Goal: Task Accomplishment & Management: Manage account settings

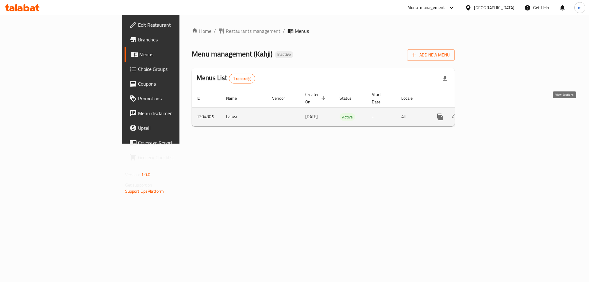
click at [492, 111] on link "enhanced table" at bounding box center [484, 117] width 15 height 15
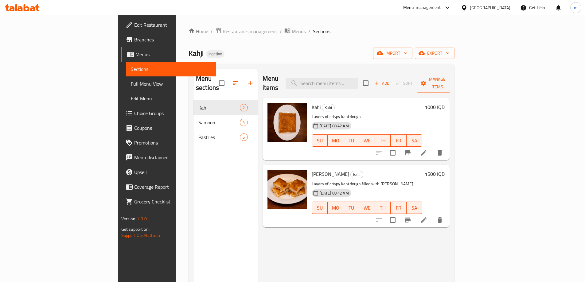
drag, startPoint x: 265, startPoint y: 252, endPoint x: 123, endPoint y: 37, distance: 257.1
click at [264, 252] on div "Menu items Add Sort Manage items Kahi Kahi Layers of crispy kahi dough 10-08-20…" at bounding box center [354, 210] width 192 height 282
click at [131, 85] on span "Full Menu View" at bounding box center [171, 83] width 80 height 7
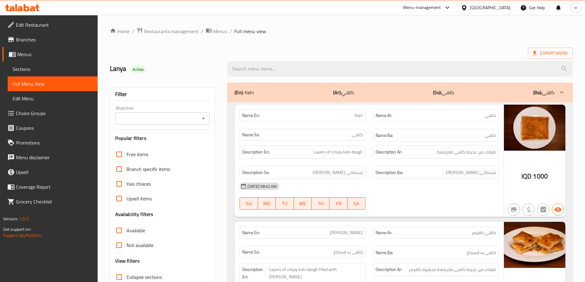
click at [200, 119] on icon "Open" at bounding box center [203, 118] width 7 height 7
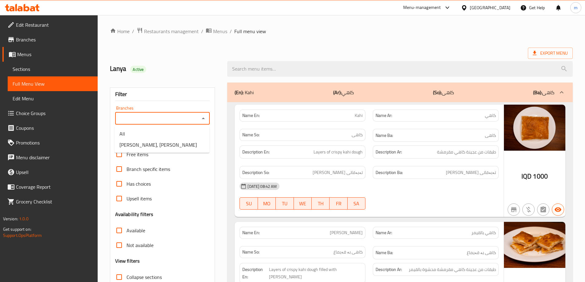
click at [211, 110] on div "Filter Branches Branches Popular filters Free items Branch specific items Has c…" at bounding box center [162, 200] width 105 height 227
click at [197, 118] on input "Branches" at bounding box center [157, 118] width 81 height 9
click at [201, 117] on icon "Close" at bounding box center [203, 118] width 7 height 7
click at [200, 118] on icon "Open" at bounding box center [203, 118] width 7 height 7
click at [169, 148] on li "[PERSON_NAME], [PERSON_NAME]" at bounding box center [161, 144] width 95 height 11
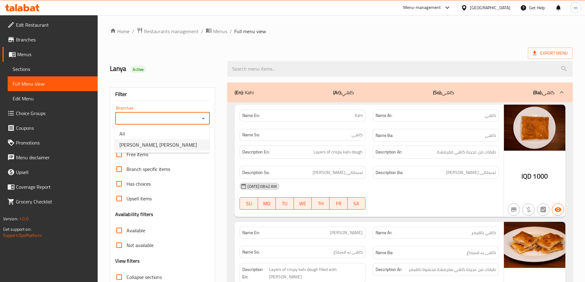
type input "[PERSON_NAME], [PERSON_NAME]"
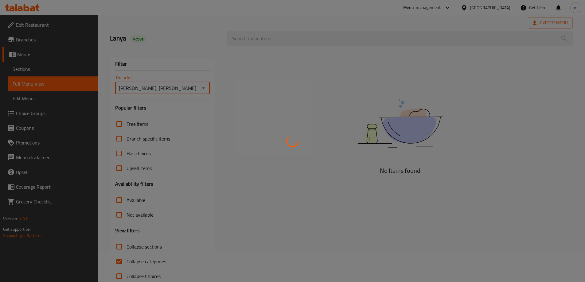
scroll to position [45, 0]
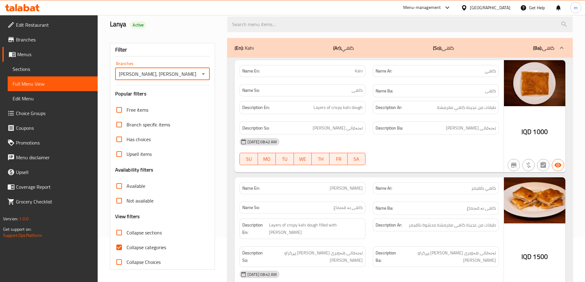
click at [155, 248] on span "Collapse categories" at bounding box center [146, 247] width 40 height 7
click at [126, 248] on input "Collapse categories" at bounding box center [119, 247] width 15 height 15
checkbox input "false"
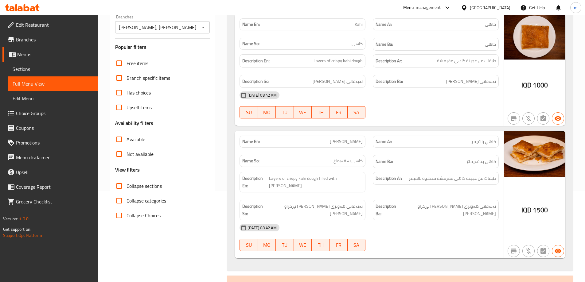
scroll to position [147, 0]
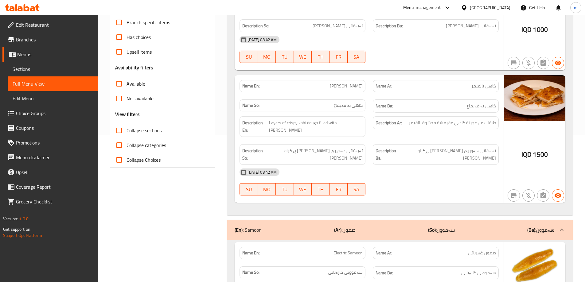
click at [431, 165] on div "[DATE] 08:42 AM" at bounding box center [369, 172] width 266 height 15
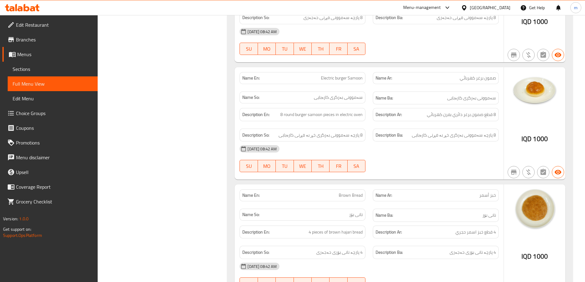
scroll to position [556, 0]
drag, startPoint x: 443, startPoint y: 99, endPoint x: 499, endPoint y: 19, distance: 97.2
click at [451, 111] on span "8 قطع صمون برغر دائري بفرن كهربائي" at bounding box center [461, 115] width 69 height 8
copy span "فرن"
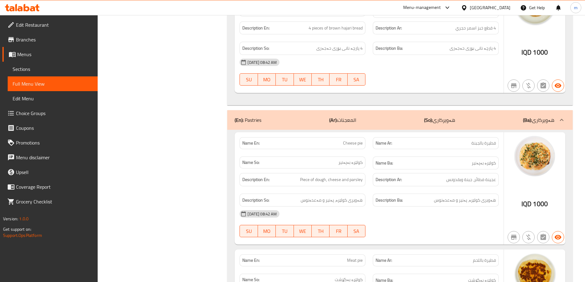
scroll to position [812, 0]
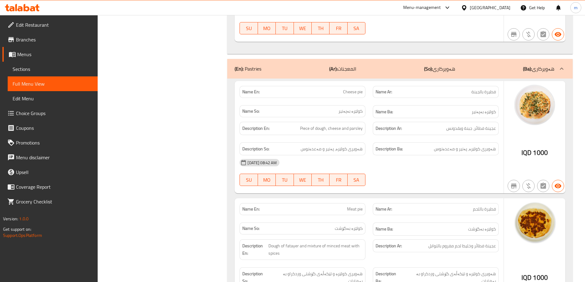
copy span "Cheese pie"
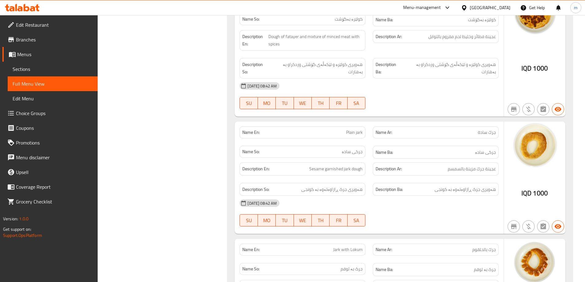
scroll to position [1068, 0]
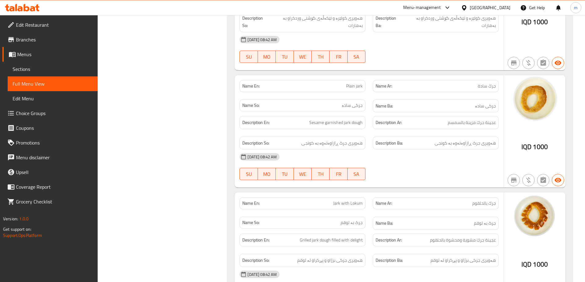
copy span "جرك"
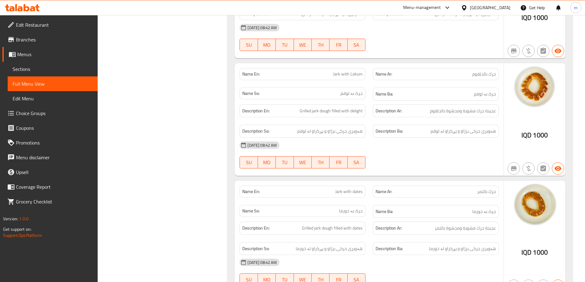
scroll to position [1210, 0]
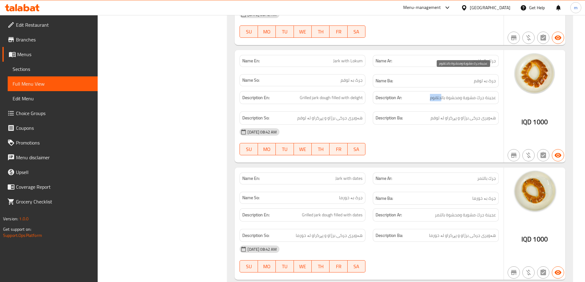
drag, startPoint x: 426, startPoint y: 75, endPoint x: 463, endPoint y: 43, distance: 49.0
copy span "حلقوم"
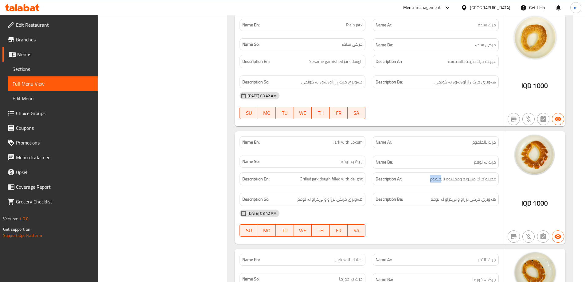
scroll to position [1159, 0]
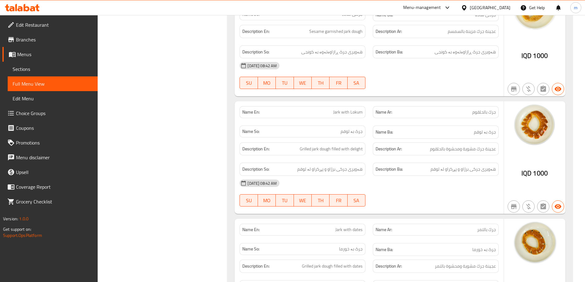
copy span "Lokum"
drag, startPoint x: 470, startPoint y: 89, endPoint x: 484, endPoint y: 91, distance: 14.8
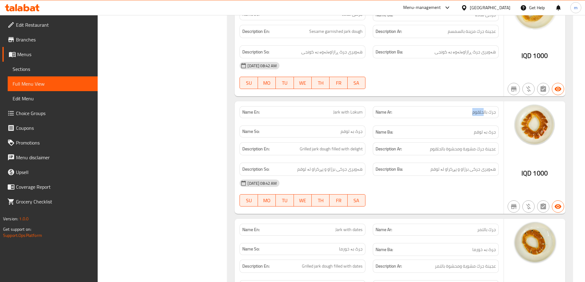
copy span "حلقوم"
drag, startPoint x: 331, startPoint y: 128, endPoint x: 366, endPoint y: 128, distance: 35.6
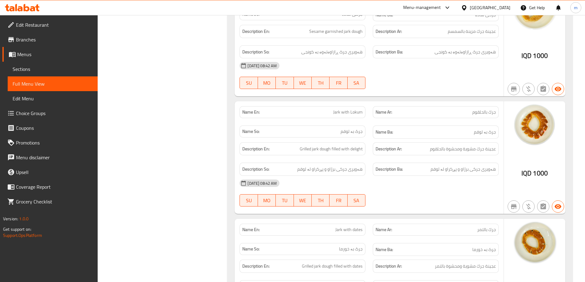
copy span "Grilled jark dough filled with delight"
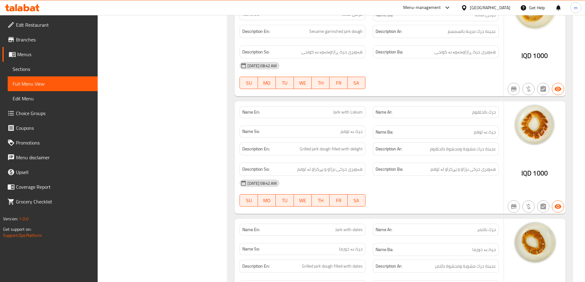
copy span "Jark with Lokum"
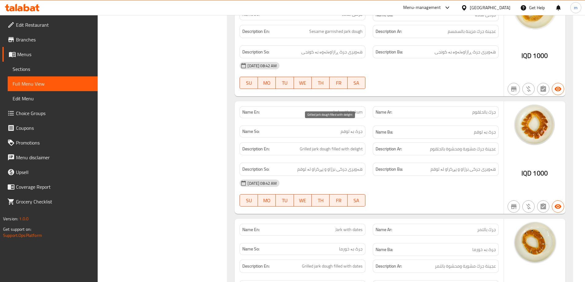
click at [351, 145] on span "Grilled jark dough filled with delight" at bounding box center [331, 149] width 63 height 8
copy span "delight"
click at [355, 145] on span "Grilled jark dough filled with delight" at bounding box center [331, 149] width 63 height 8
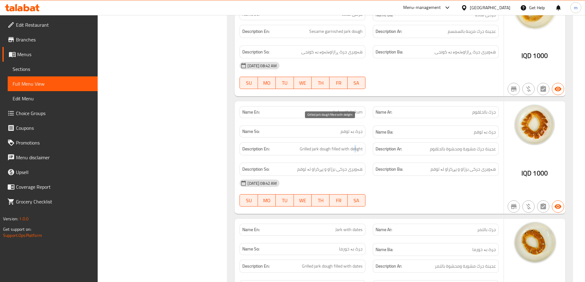
click at [355, 145] on span "Grilled jark dough filled with delight" at bounding box center [331, 149] width 63 height 8
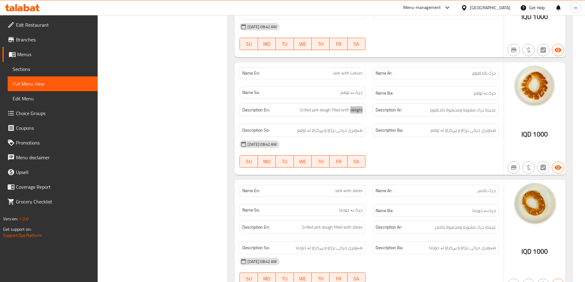
scroll to position [1210, 0]
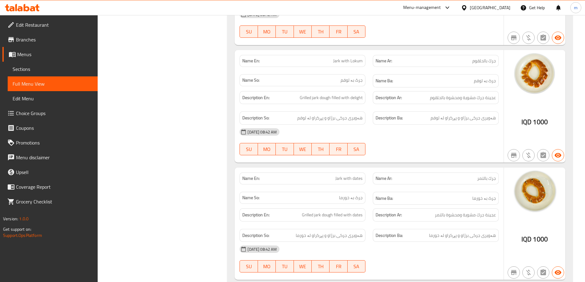
click at [469, 242] on div "[DATE] 08:42 AM" at bounding box center [369, 249] width 266 height 15
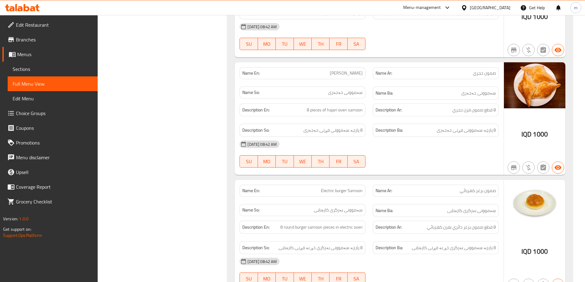
scroll to position [391, 0]
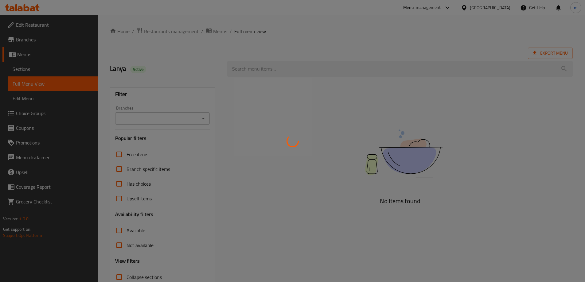
click at [364, 52] on div at bounding box center [292, 141] width 585 height 282
click at [46, 27] on div at bounding box center [292, 141] width 585 height 282
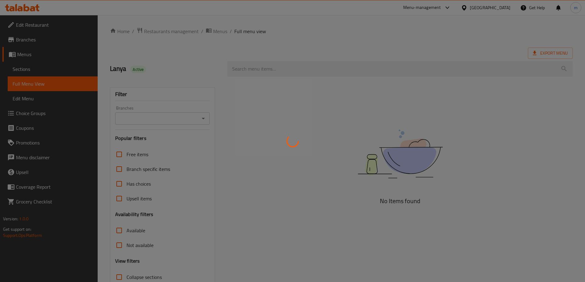
click at [46, 27] on div at bounding box center [292, 141] width 585 height 282
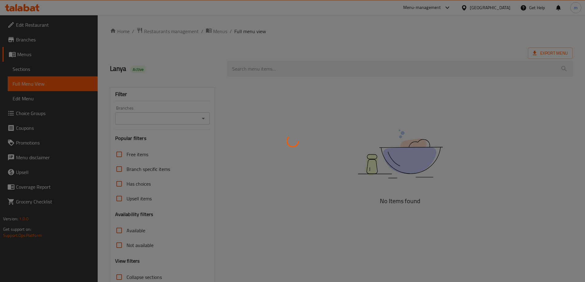
click at [46, 27] on div at bounding box center [292, 141] width 585 height 282
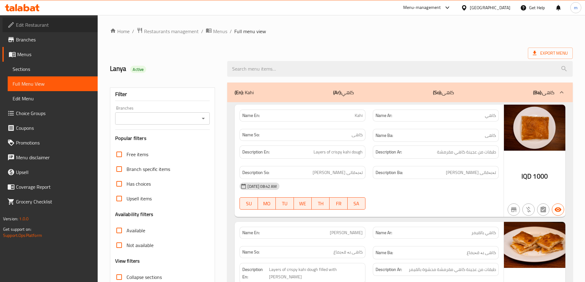
click at [61, 28] on span "Edit Restaurant" at bounding box center [54, 24] width 77 height 7
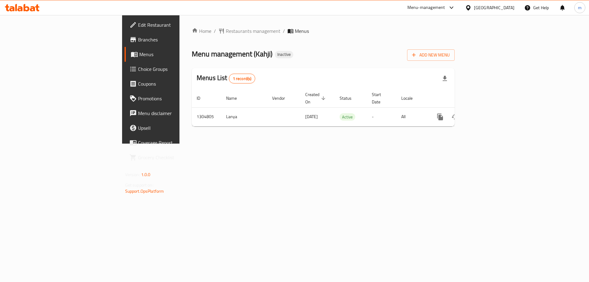
click at [358, 144] on div "Home / Restaurants management / Menus Menu management ( Kahji ) Inactive Add Ne…" at bounding box center [324, 79] width 288 height 129
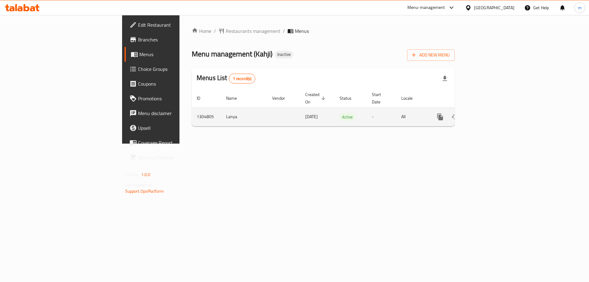
click at [488, 113] on icon "enhanced table" at bounding box center [484, 116] width 7 height 7
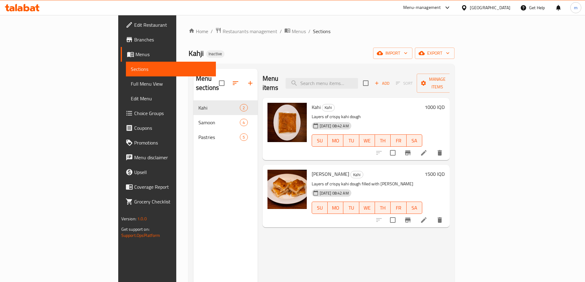
click at [131, 83] on span "Full Menu View" at bounding box center [171, 83] width 80 height 7
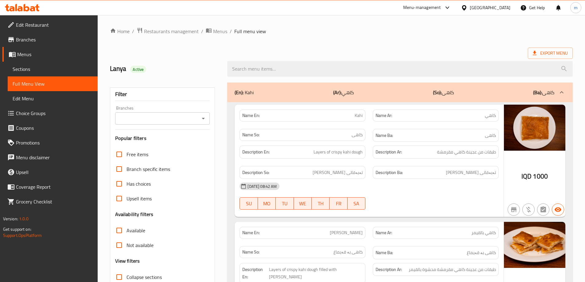
click at [204, 119] on icon "Open" at bounding box center [203, 119] width 3 height 2
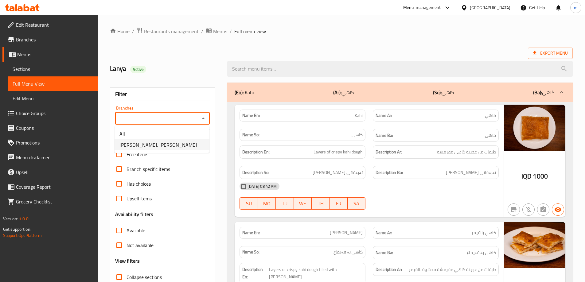
click at [181, 145] on li "[PERSON_NAME], [PERSON_NAME]" at bounding box center [161, 144] width 95 height 11
type input "[PERSON_NAME], [PERSON_NAME]"
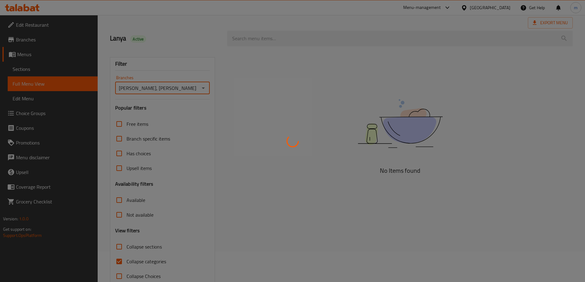
scroll to position [45, 0]
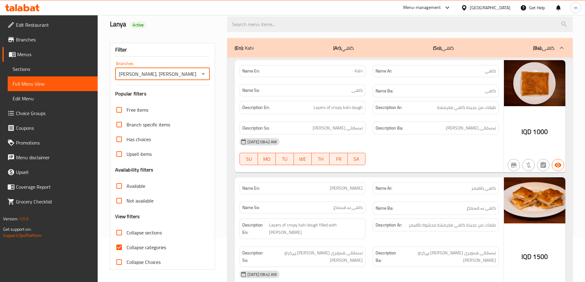
click at [120, 247] on input "Collapse categories" at bounding box center [119, 247] width 15 height 15
checkbox input "false"
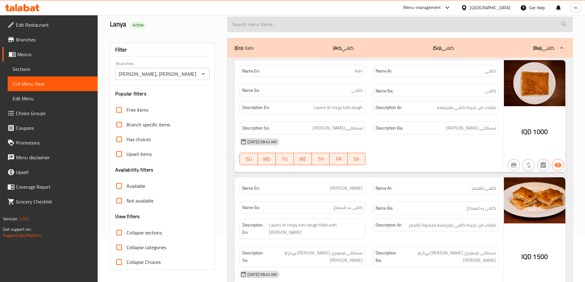
click at [263, 27] on input "search" at bounding box center [399, 25] width 345 height 16
paste input "Cheese pie"
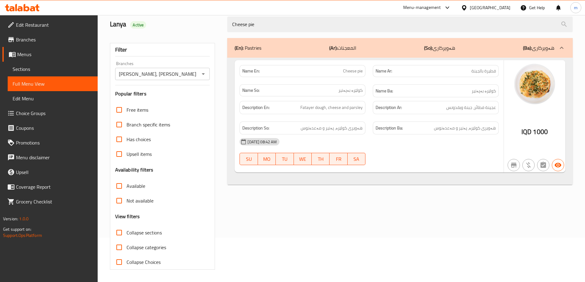
click at [296, 210] on div "(En): Pastries (Ar): المعجنات (So): هەویرکاری (Ba): هەویرکاری Name En: Cheese p…" at bounding box center [399, 153] width 353 height 239
click at [479, 106] on span "عجينة فطائر، جبنة وبقدونس" at bounding box center [471, 108] width 50 height 8
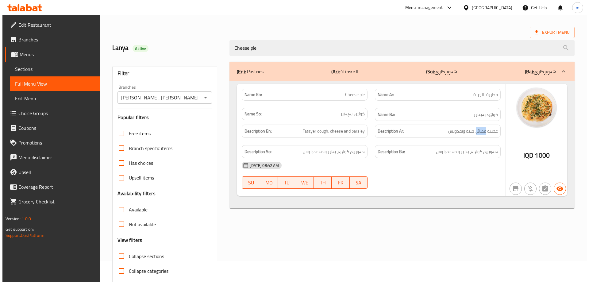
scroll to position [0, 0]
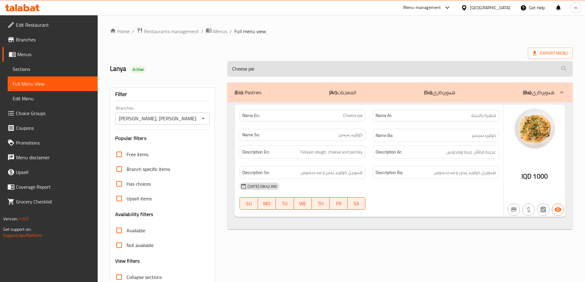
click at [269, 66] on input "Cheese pie" at bounding box center [399, 69] width 345 height 16
click at [307, 70] on input "Cheese pie" at bounding box center [399, 69] width 345 height 16
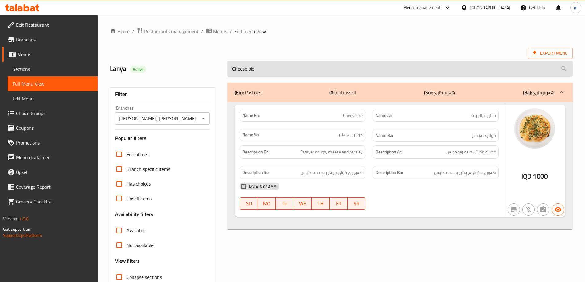
paste input "Jark with Lokum"
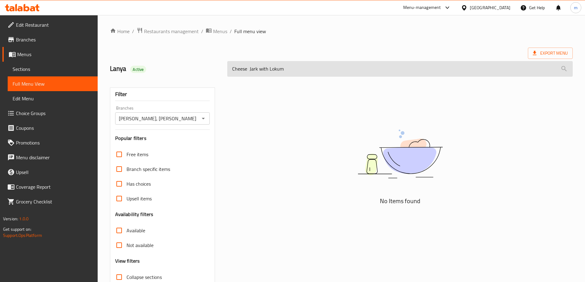
click at [237, 76] on input "Cheese Jark with Lokum" at bounding box center [399, 69] width 345 height 16
paste input "search"
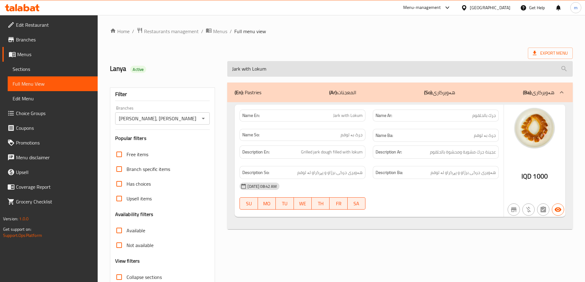
click at [236, 72] on input "Jark with Lokum" at bounding box center [399, 69] width 345 height 16
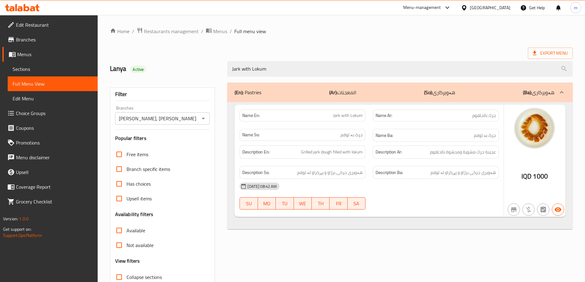
type input "Jark with Lokum"
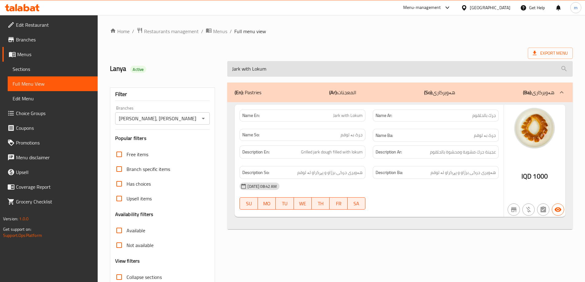
click at [297, 65] on input "Jark with Lokum" at bounding box center [399, 69] width 345 height 16
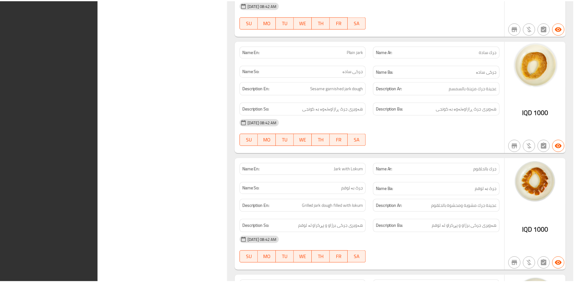
scroll to position [1210, 0]
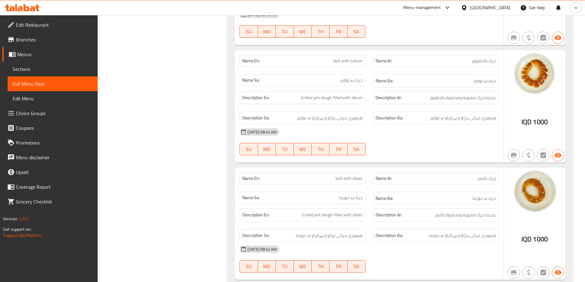
click at [55, 20] on link "Edit Restaurant" at bounding box center [49, 24] width 95 height 15
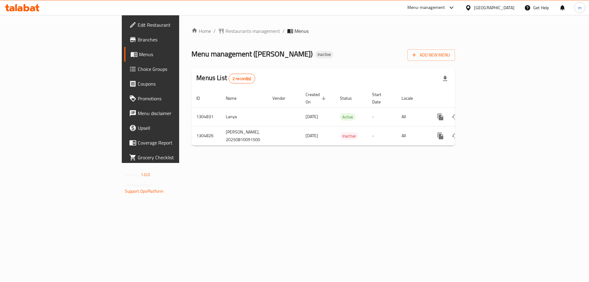
click at [372, 163] on div "Home / Restaurants management / Menus Menu management ( Dayka Ahmed Bakery ) In…" at bounding box center [323, 89] width 288 height 148
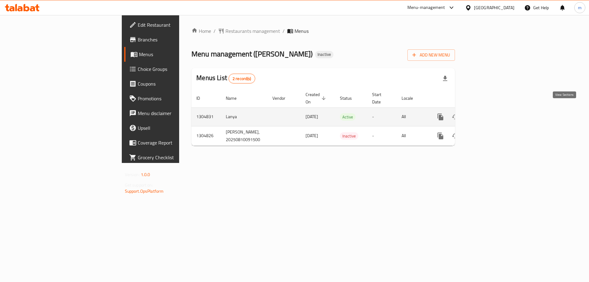
click at [492, 110] on link "enhanced table" at bounding box center [485, 117] width 15 height 15
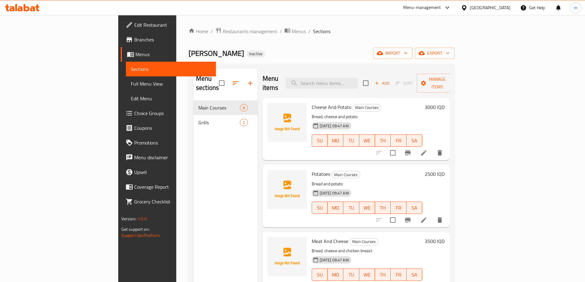
click at [131, 86] on span "Full Menu View" at bounding box center [171, 83] width 80 height 7
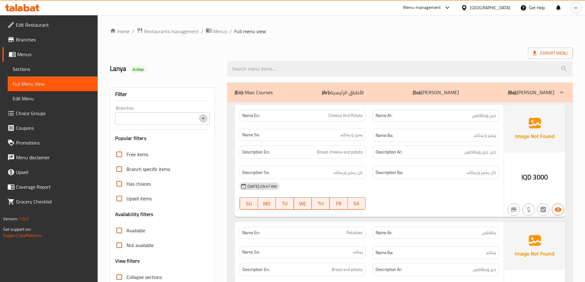
click at [204, 121] on icon "Open" at bounding box center [203, 118] width 7 height 7
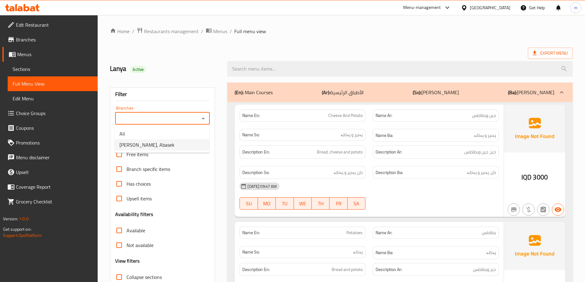
click at [174, 142] on span "Dayka Ahmed Bakery, Abasek" at bounding box center [146, 144] width 55 height 7
type input "Dayka Ahmed Bakery, Abasek"
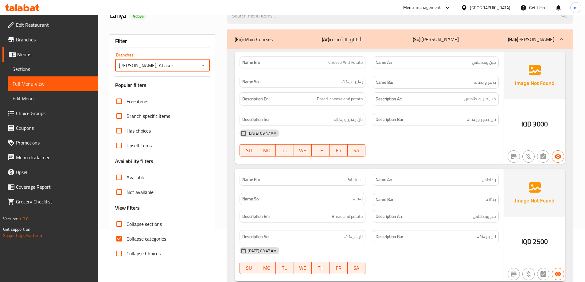
scroll to position [102, 0]
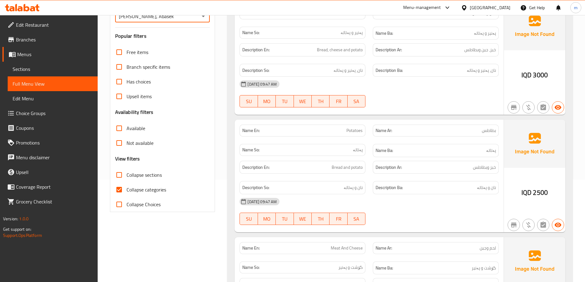
click at [149, 189] on span "Collapse categories" at bounding box center [146, 189] width 40 height 7
click at [126, 189] on input "Collapse categories" at bounding box center [119, 189] width 15 height 15
checkbox input "false"
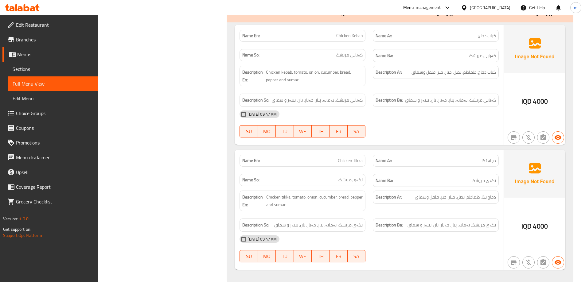
scroll to position [1066, 0]
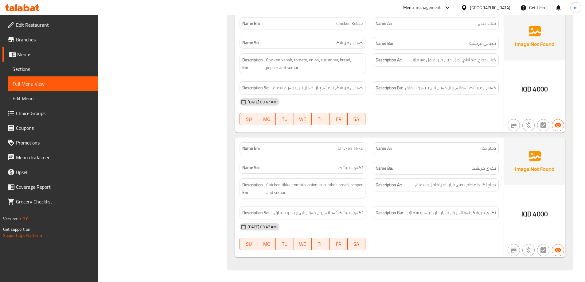
click at [20, 23] on span "Edit Restaurant" at bounding box center [54, 24] width 77 height 7
